Goal: Navigation & Orientation: Find specific page/section

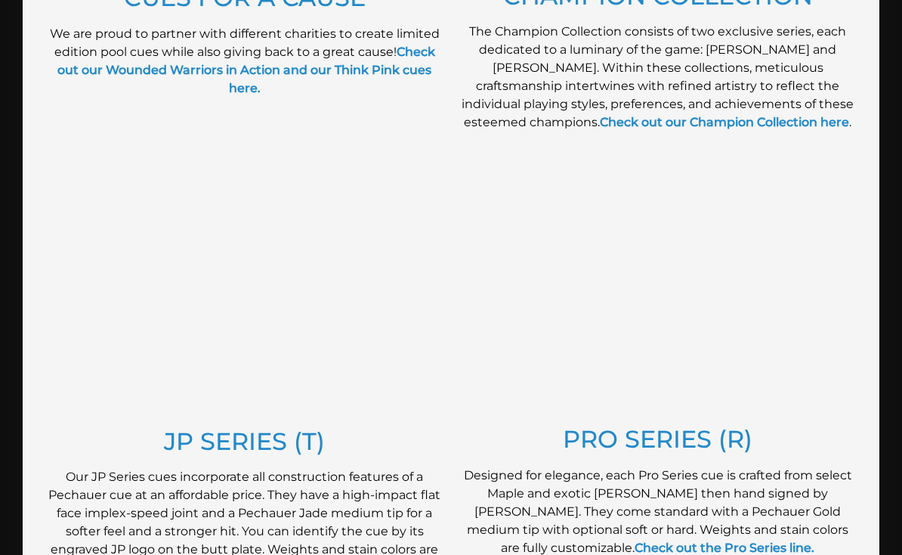
scroll to position [636, 0]
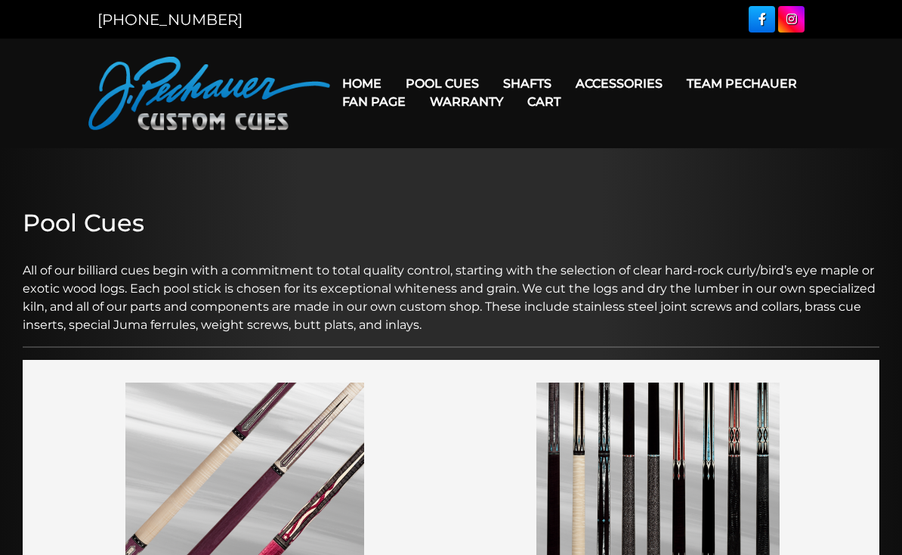
click at [494, 107] on link "Celebration Cue" at bounding box center [488, 104] width 186 height 21
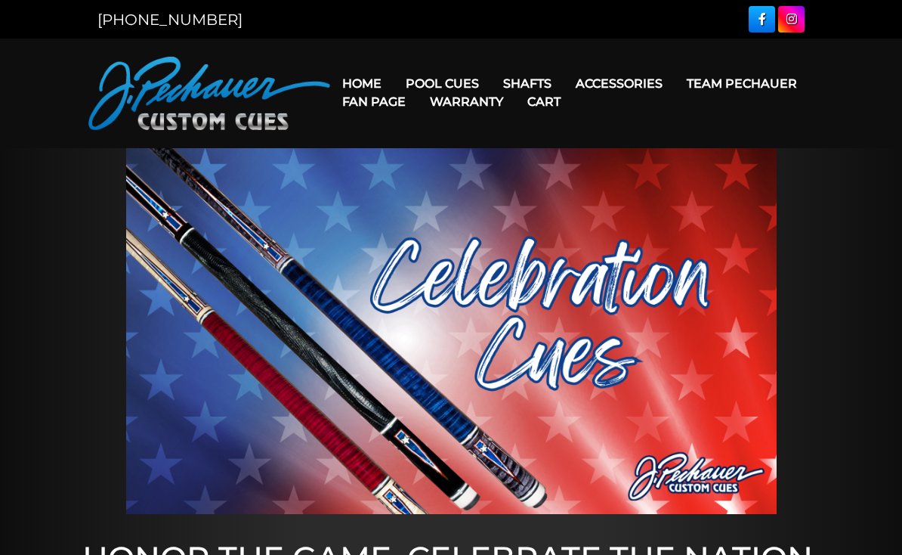
click at [500, 137] on link "JP Series (T) – NEW" at bounding box center [488, 126] width 186 height 21
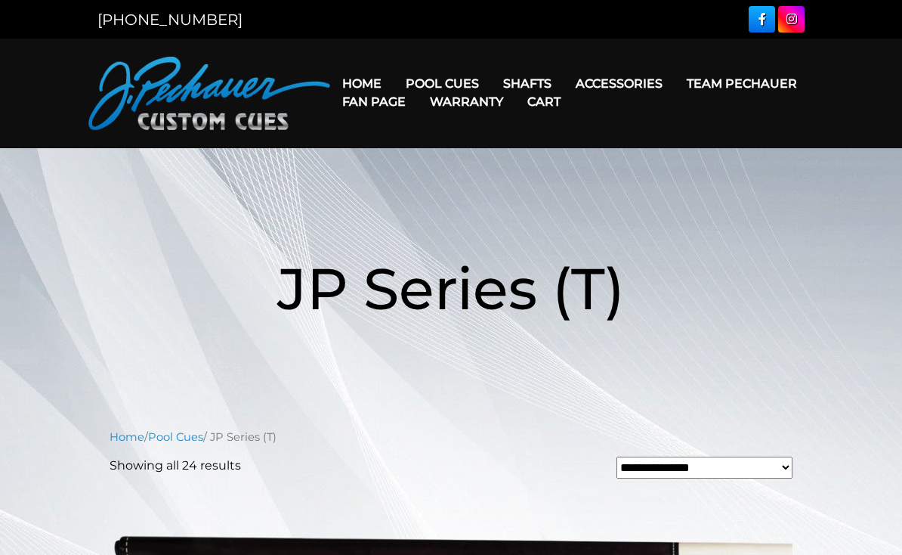
click at [418, 85] on link "Fan Page" at bounding box center [374, 101] width 88 height 39
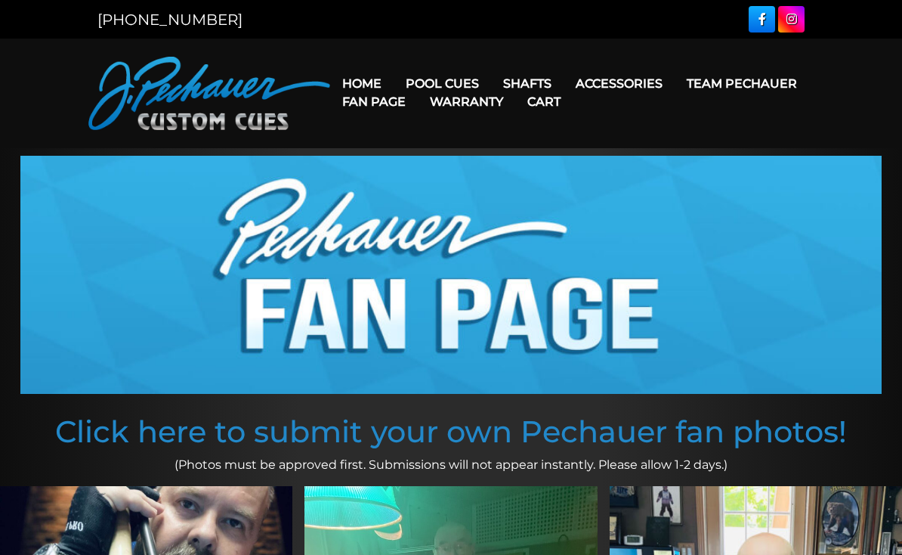
click at [418, 87] on link "Fan Page" at bounding box center [374, 101] width 88 height 39
click at [511, 159] on link "Pro Series (R) – NEW" at bounding box center [488, 148] width 186 height 21
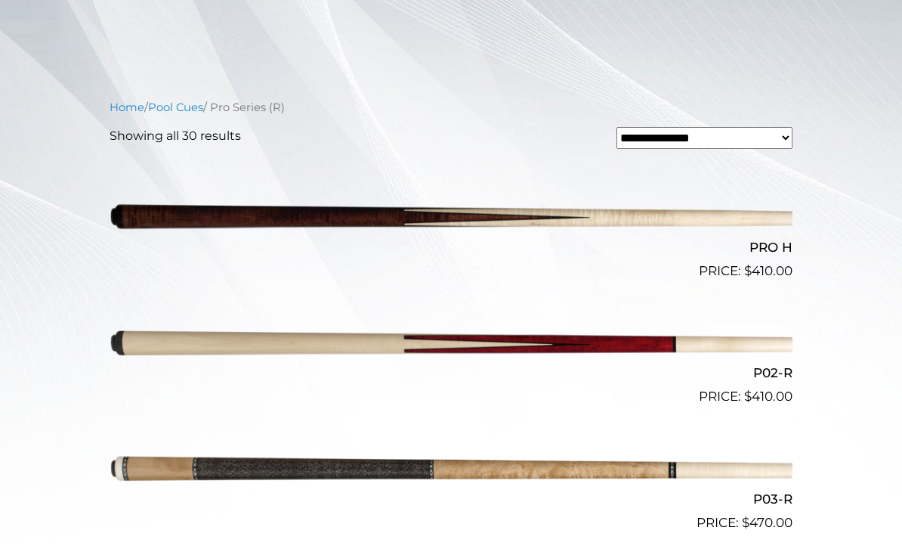
scroll to position [345, 0]
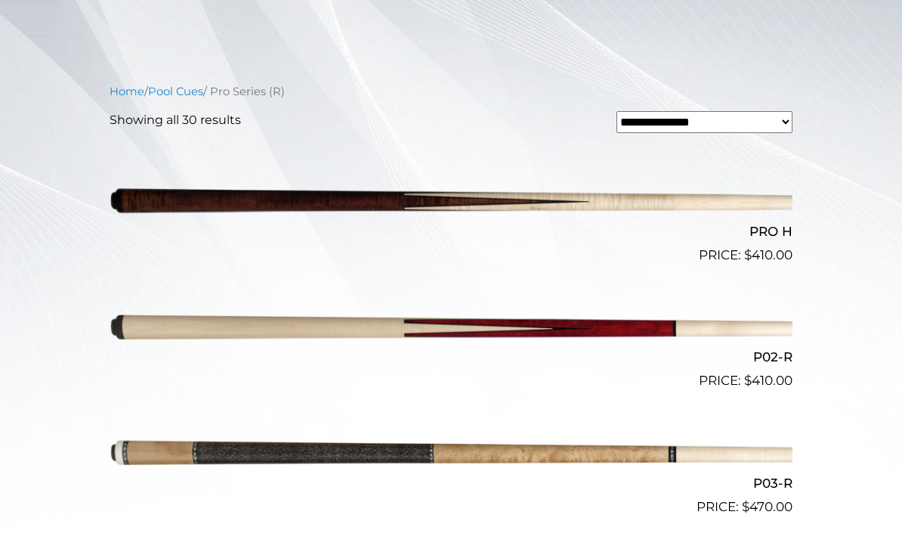
click at [784, 125] on select "**********" at bounding box center [705, 122] width 176 height 22
select select "*****"
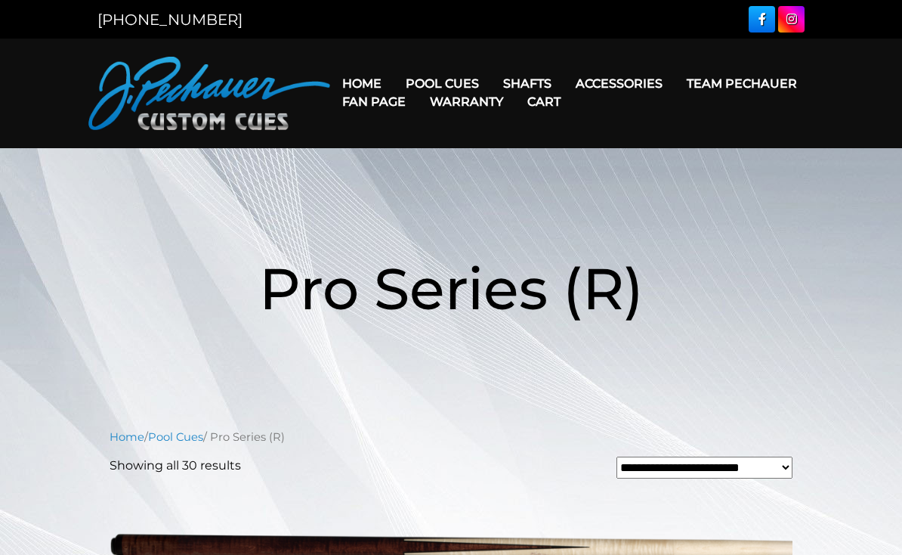
click at [675, 85] on link "Team Pechauer" at bounding box center [742, 83] width 135 height 39
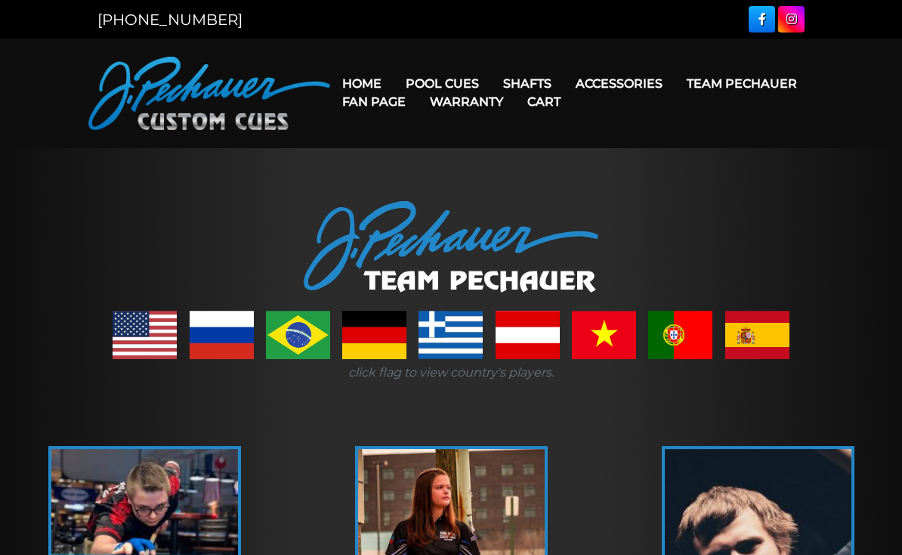
click at [527, 180] on link "Champion Collection" at bounding box center [488, 169] width 186 height 21
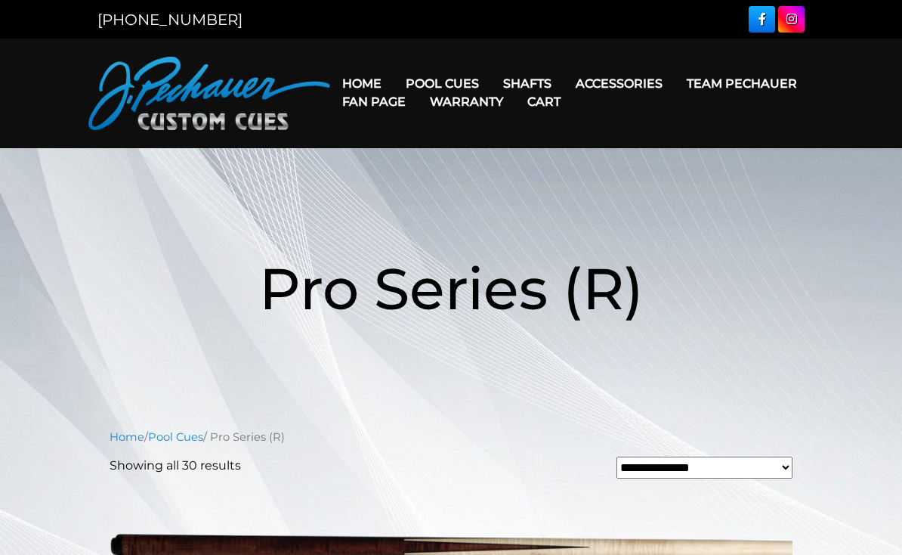
scroll to position [388, 0]
